Goal: Find specific page/section: Find specific page/section

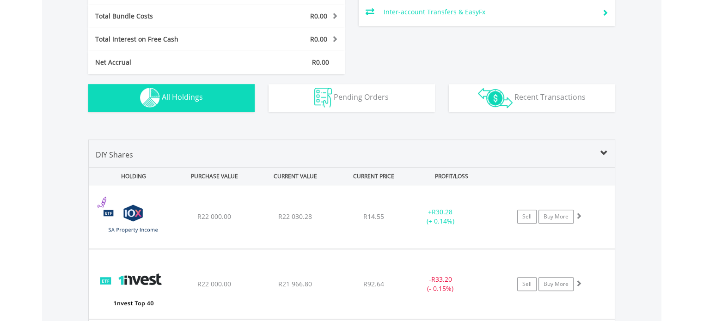
scroll to position [89, 176]
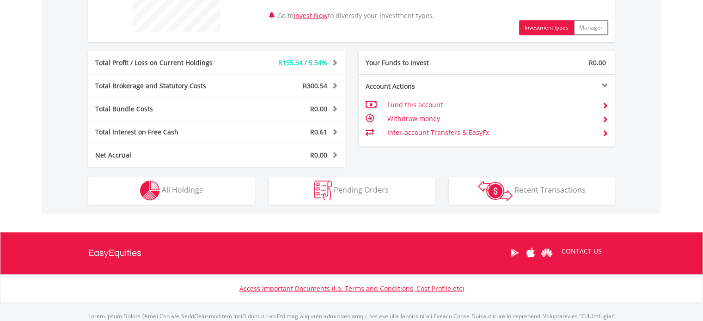
scroll to position [459, 0]
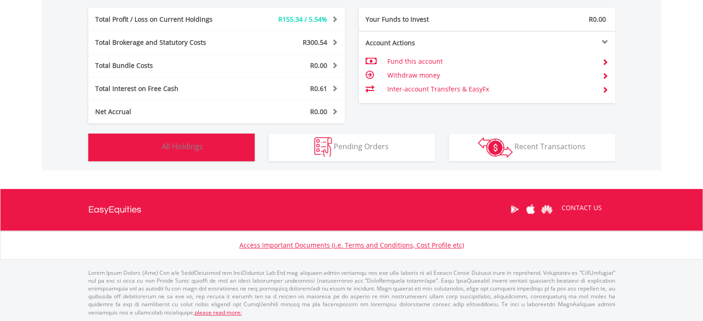
click at [174, 158] on button "Holdings All Holdings" at bounding box center [171, 148] width 166 height 28
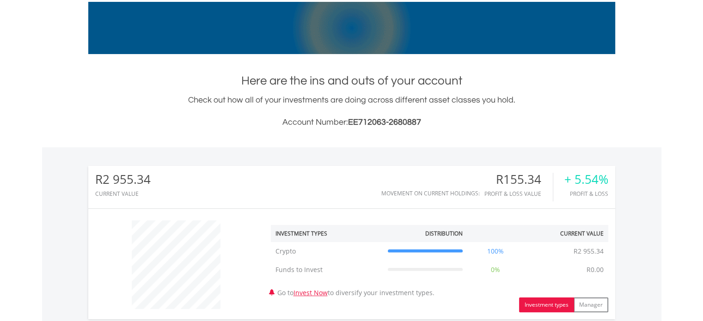
scroll to position [0, 0]
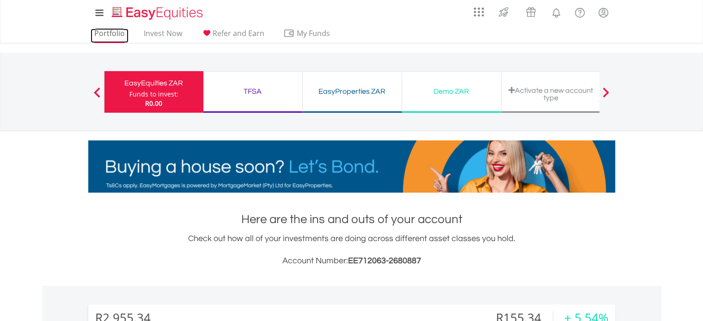
click at [113, 32] on link "Portfolio" at bounding box center [110, 36] width 38 height 14
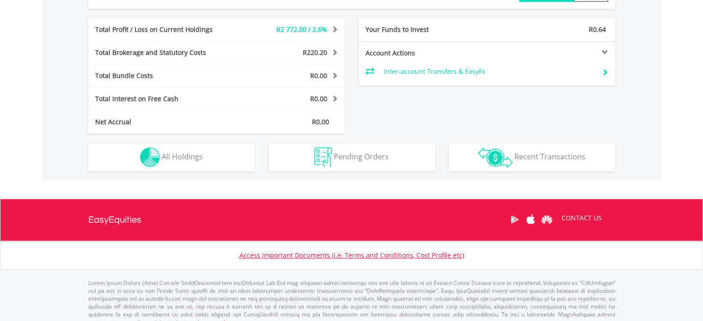
scroll to position [478, 0]
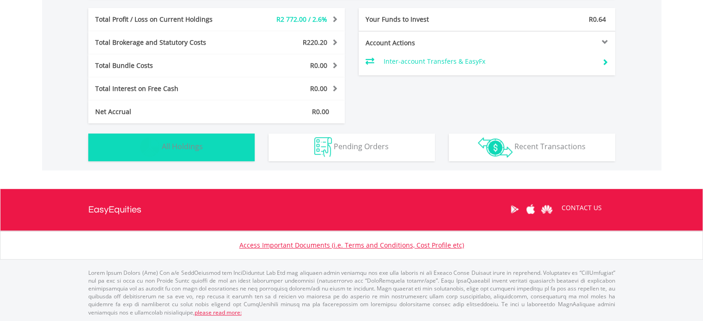
click at [229, 149] on button "Holdings All Holdings" at bounding box center [171, 148] width 166 height 28
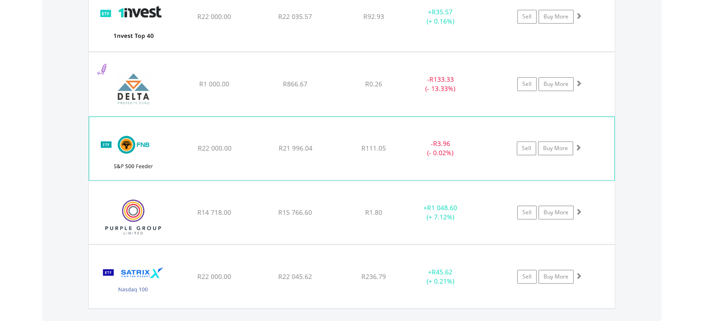
scroll to position [758, 0]
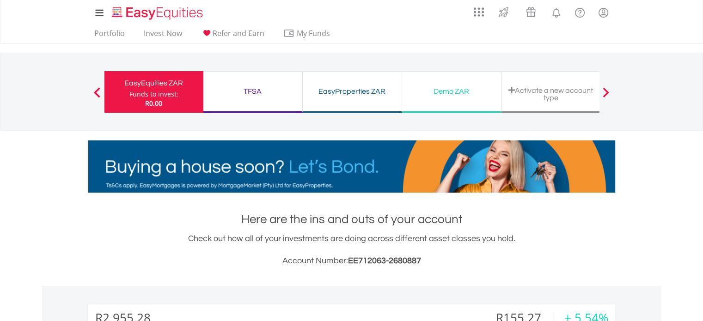
scroll to position [89, 176]
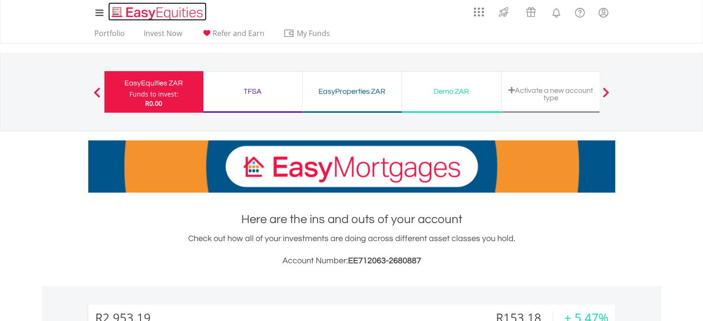
click at [133, 16] on img "Home page" at bounding box center [158, 13] width 97 height 15
